Goal: Information Seeking & Learning: Understand process/instructions

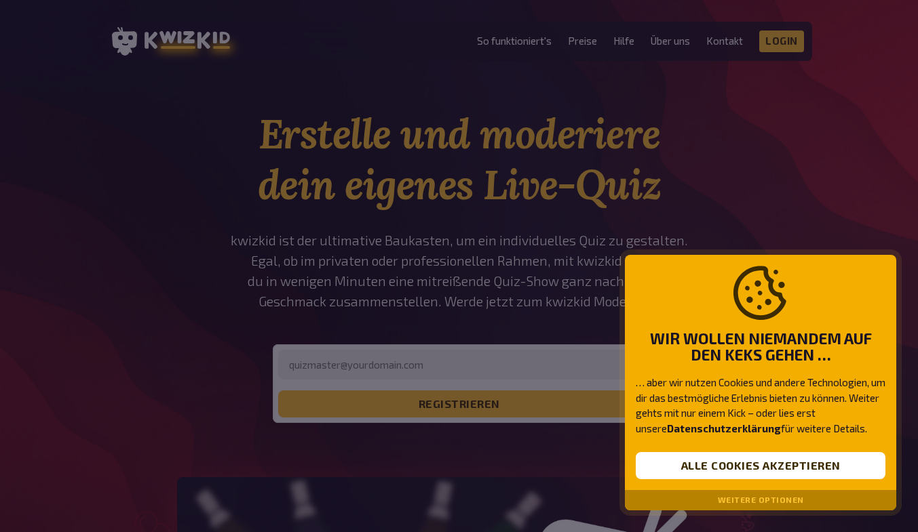
click at [765, 469] on button "Alle Cookies akzeptieren" at bounding box center [761, 465] width 250 height 27
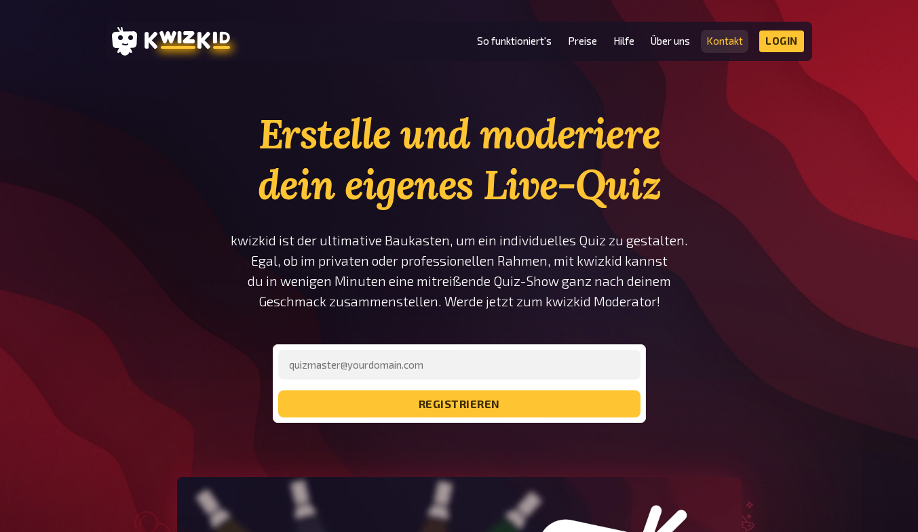
click at [718, 47] on link "Kontakt" at bounding box center [724, 41] width 37 height 12
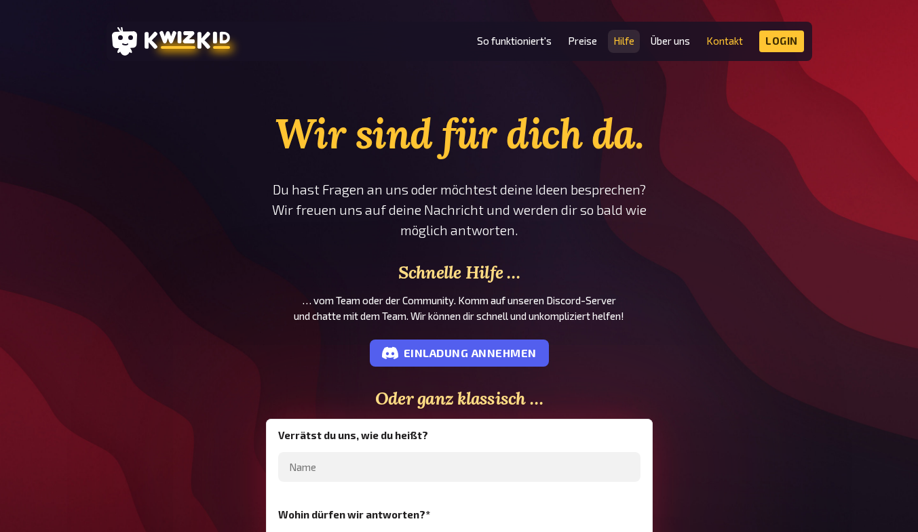
click at [627, 41] on link "Hilfe" at bounding box center [623, 41] width 21 height 12
